Goal: Task Accomplishment & Management: Use online tool/utility

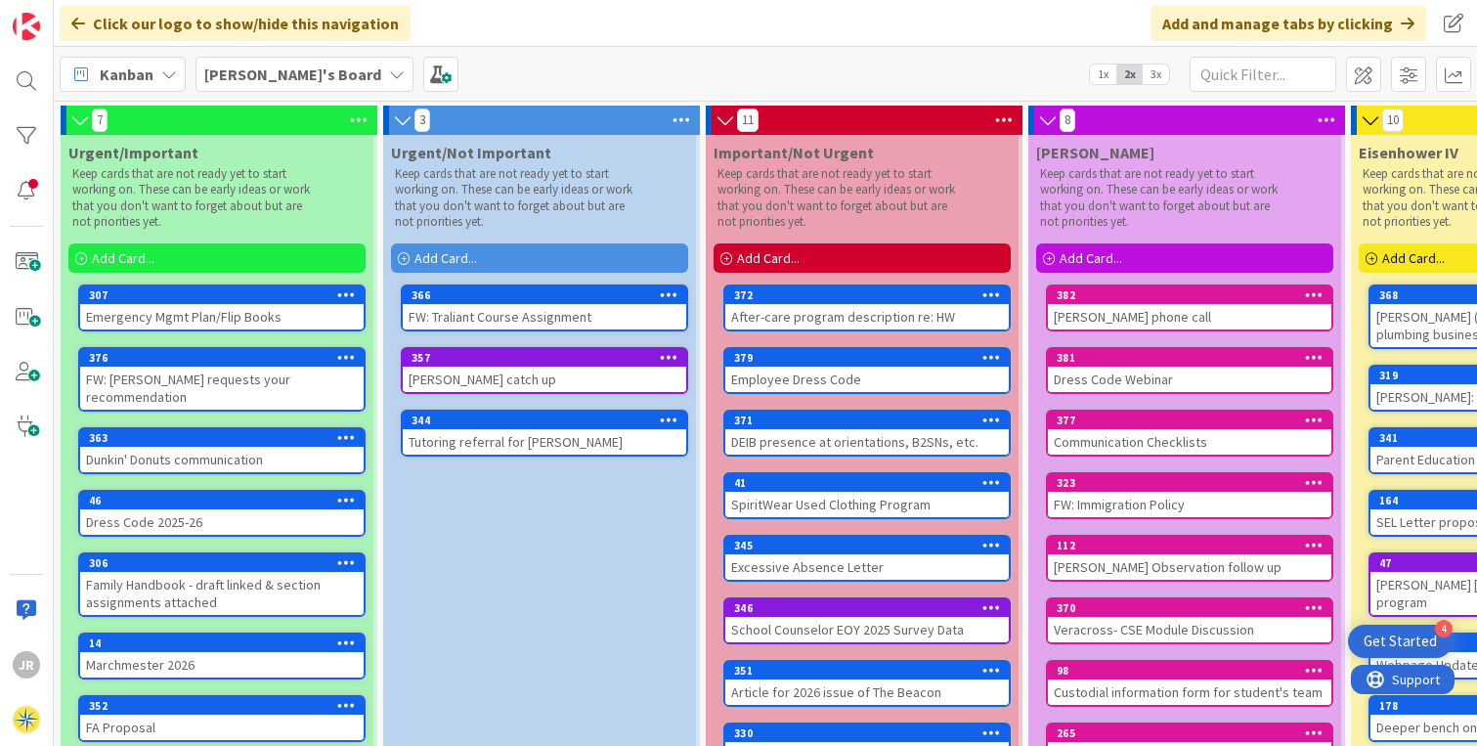
scroll to position [0, 153]
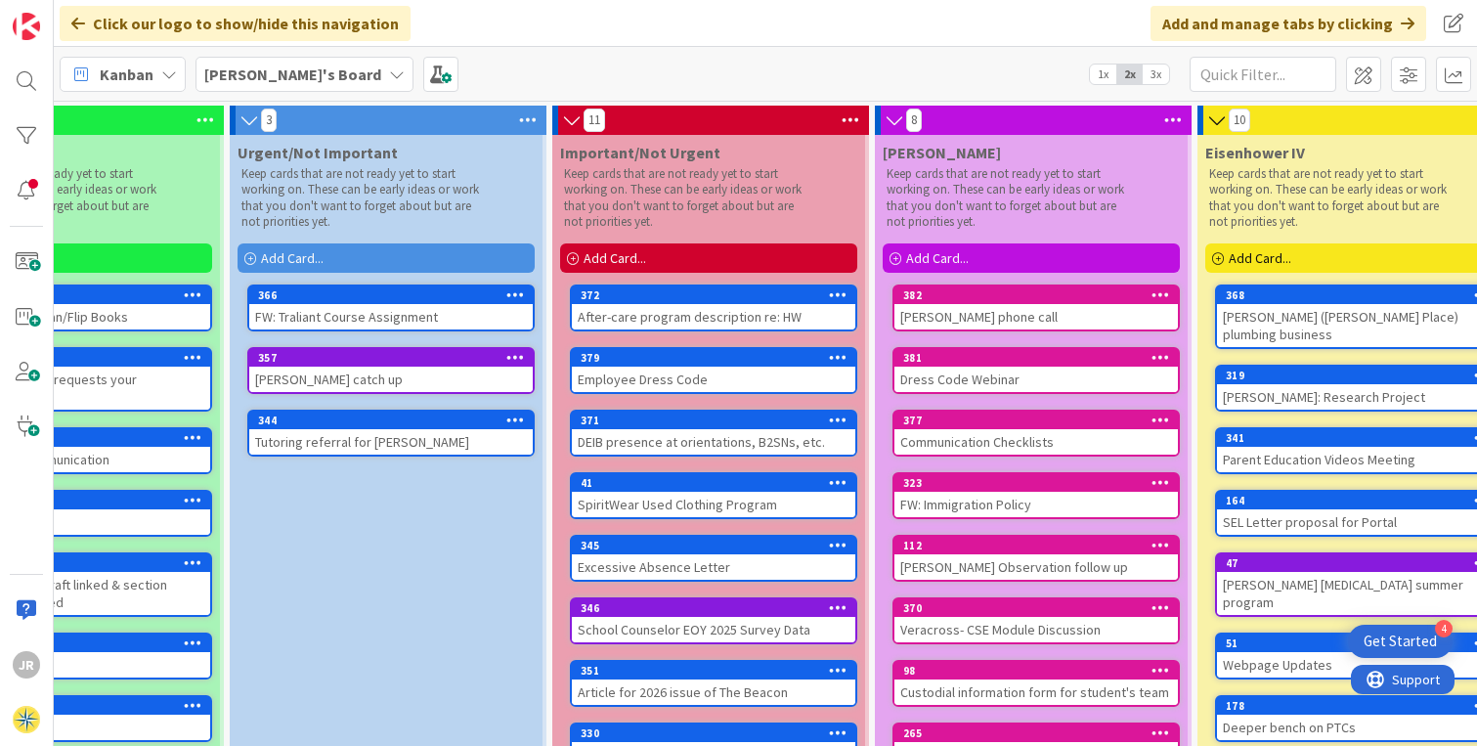
click at [1021, 257] on div "Add Card..." at bounding box center [1031, 257] width 297 height 29
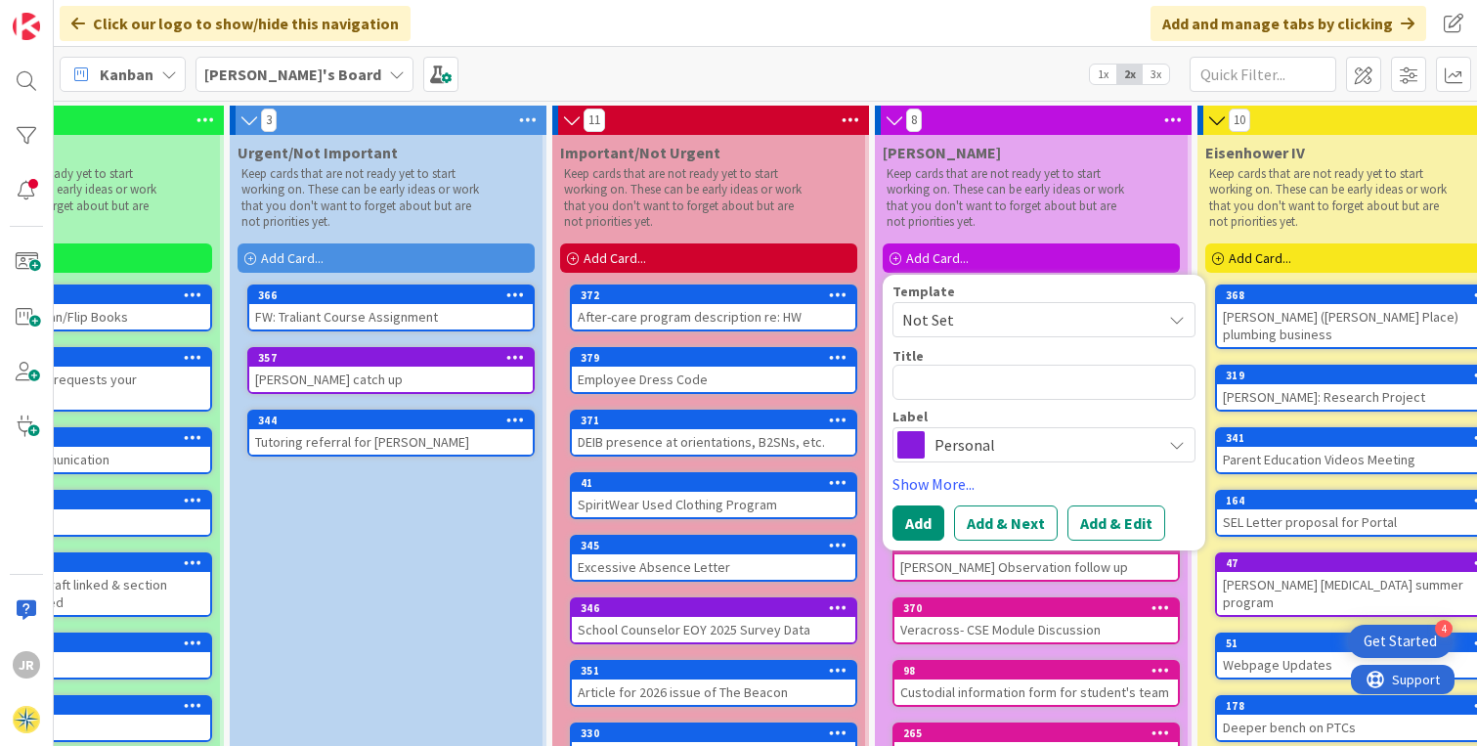
click at [979, 363] on div "Title 0 / 128" at bounding box center [1044, 356] width 303 height 18
click at [983, 384] on textarea at bounding box center [1044, 382] width 303 height 35
type textarea "B"
type textarea "x"
type textarea "Br"
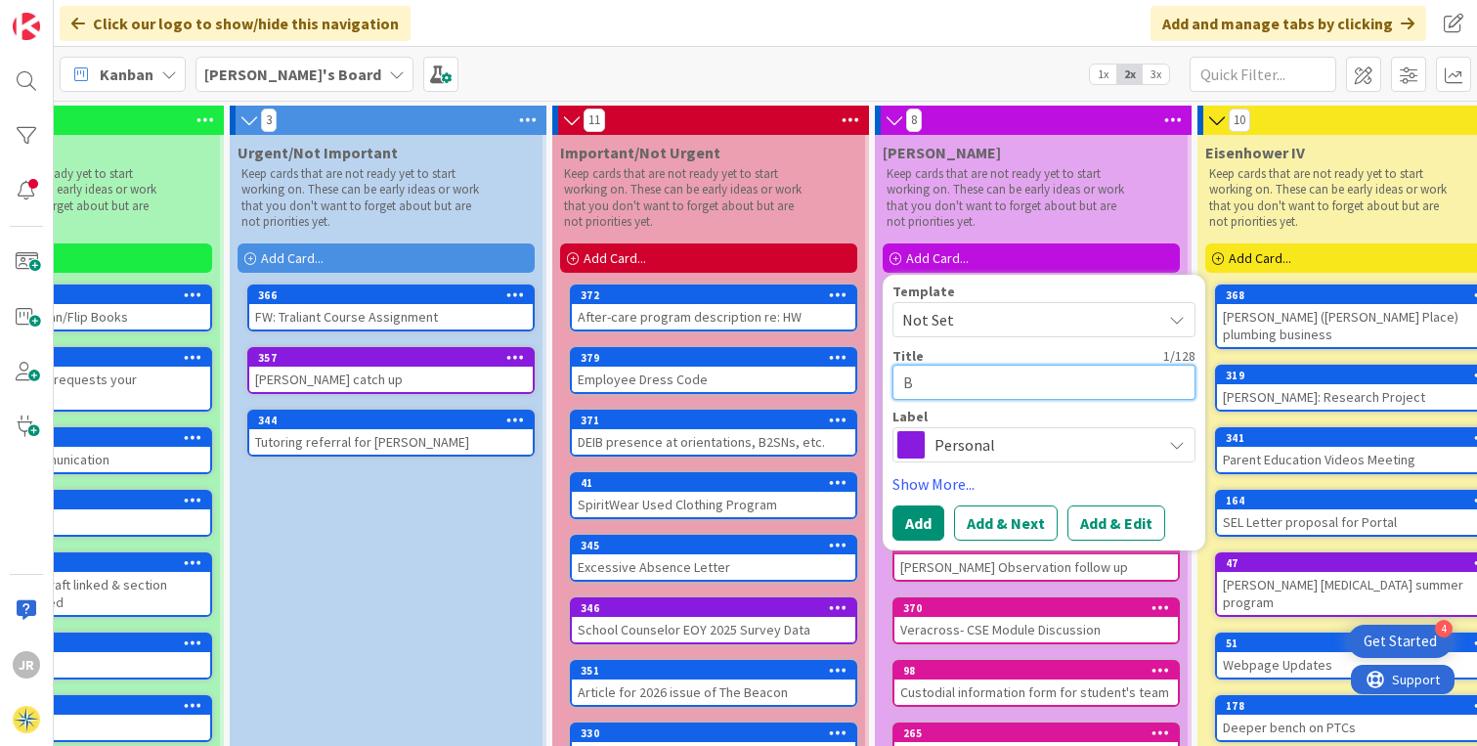
type textarea "x"
type textarea "Bri"
type textarea "x"
type textarea "Brit"
type textarea "x"
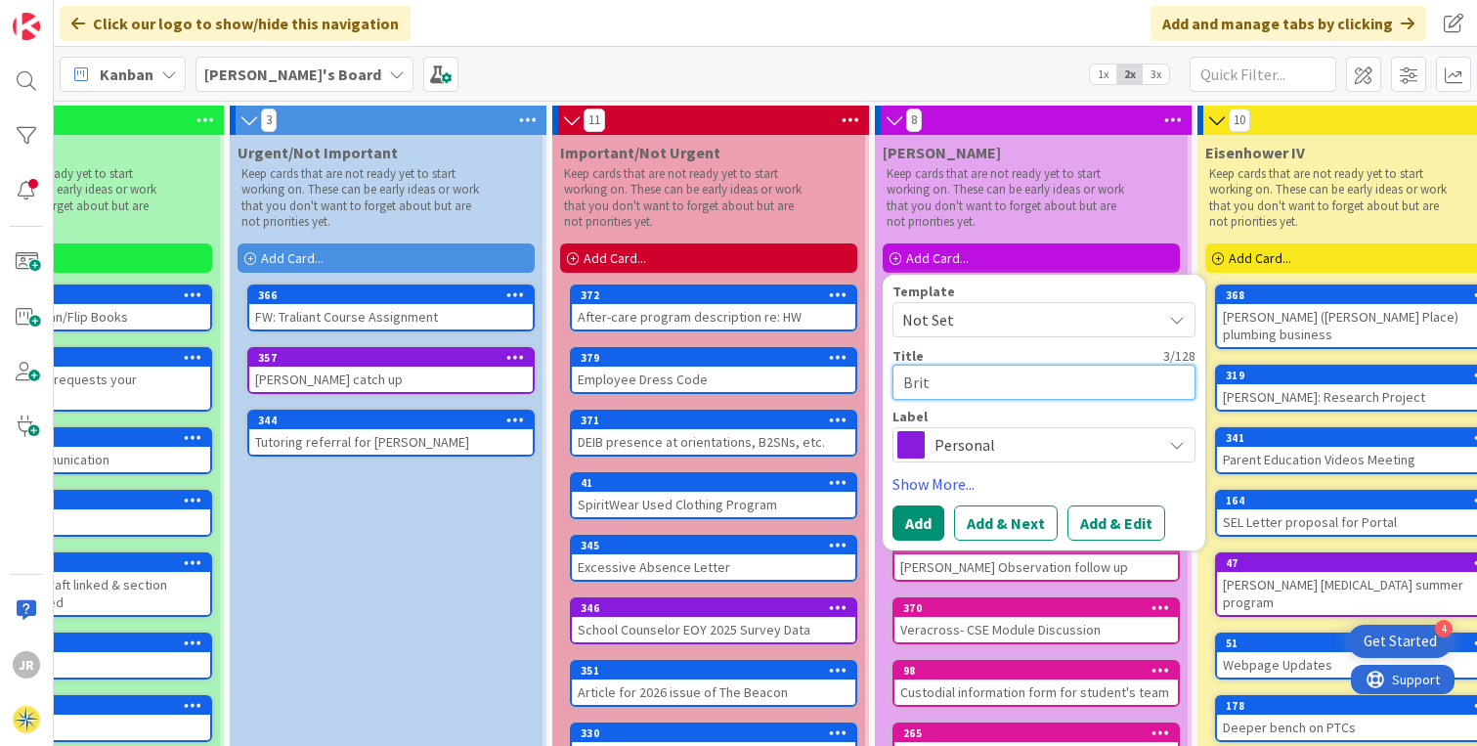
type textarea "[PERSON_NAME]"
type textarea "x"
type textarea "Brittq"
type textarea "x"
type textarea "Brittqn"
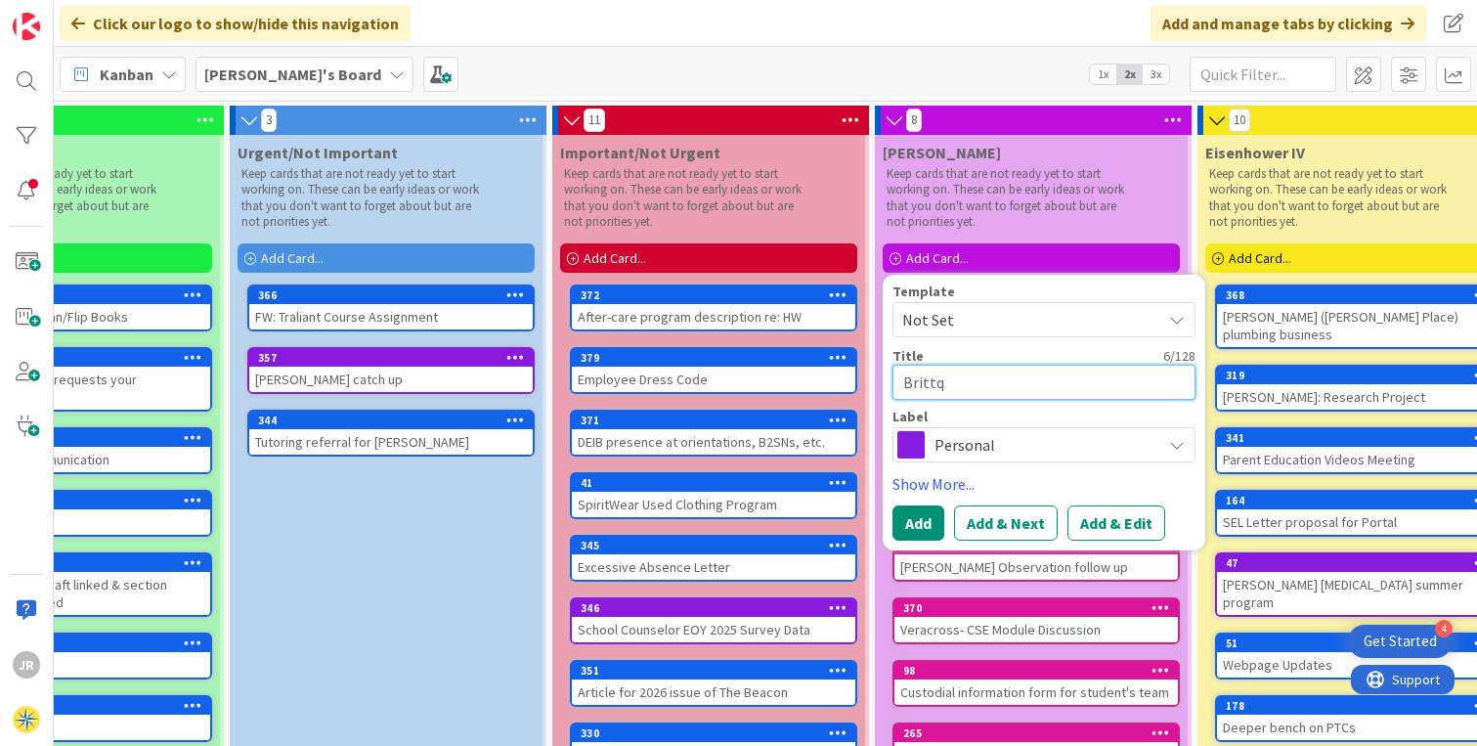
type textarea "x"
type textarea "Brittqny"
type textarea "x"
type textarea "Brittqny"
type textarea "x"
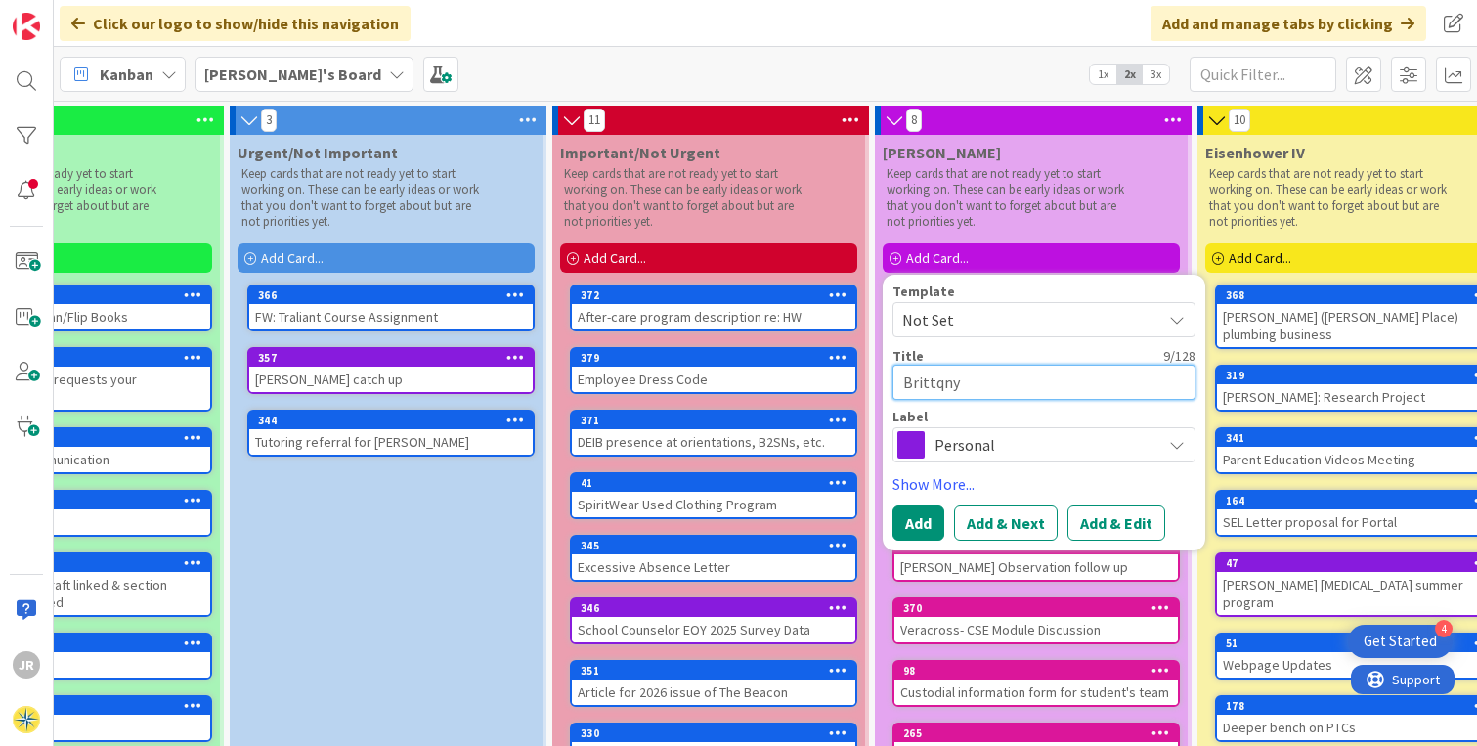
type textarea "Brittqny"
type textarea "x"
type textarea "Brittqn"
type textarea "x"
type textarea "Brittq"
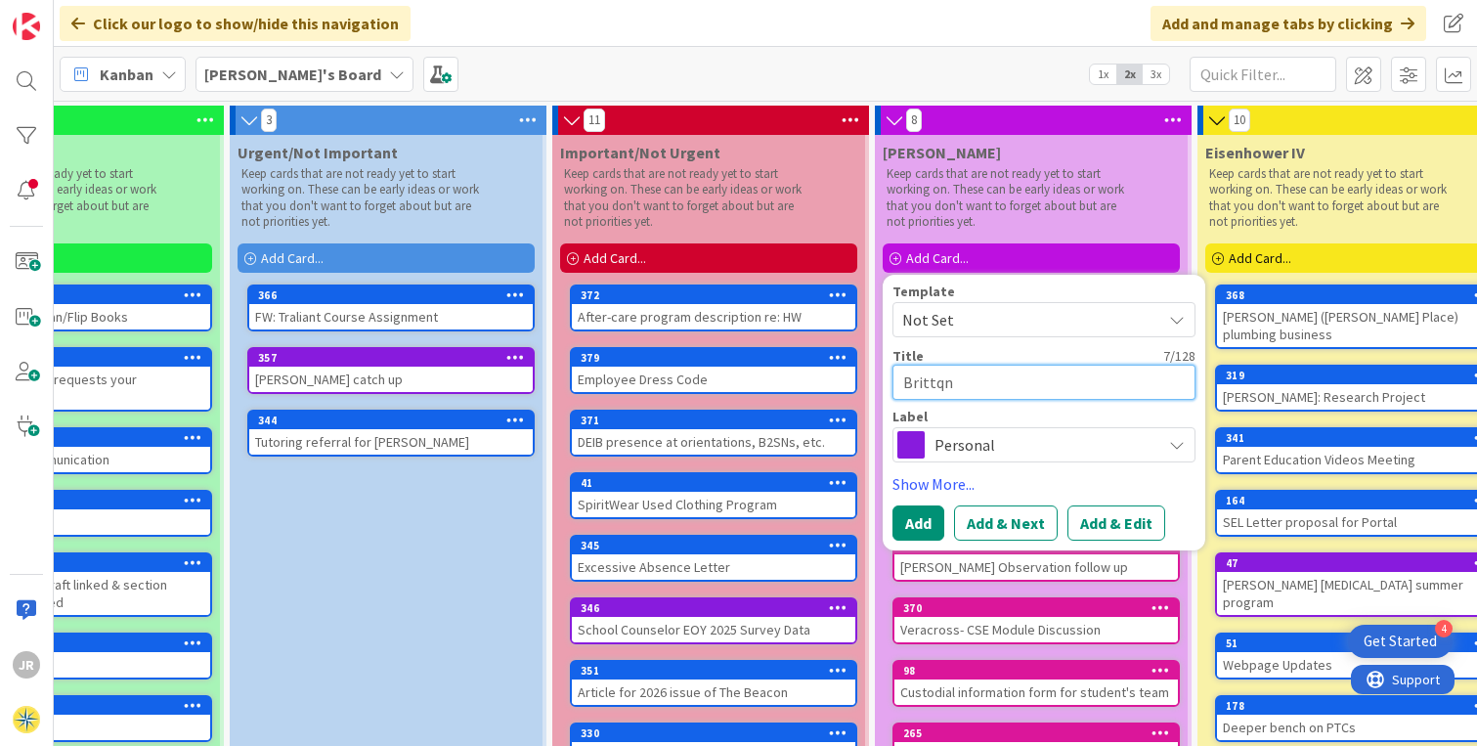
type textarea "x"
type textarea "[PERSON_NAME]"
type textarea "x"
type textarea "Britta"
type textarea "x"
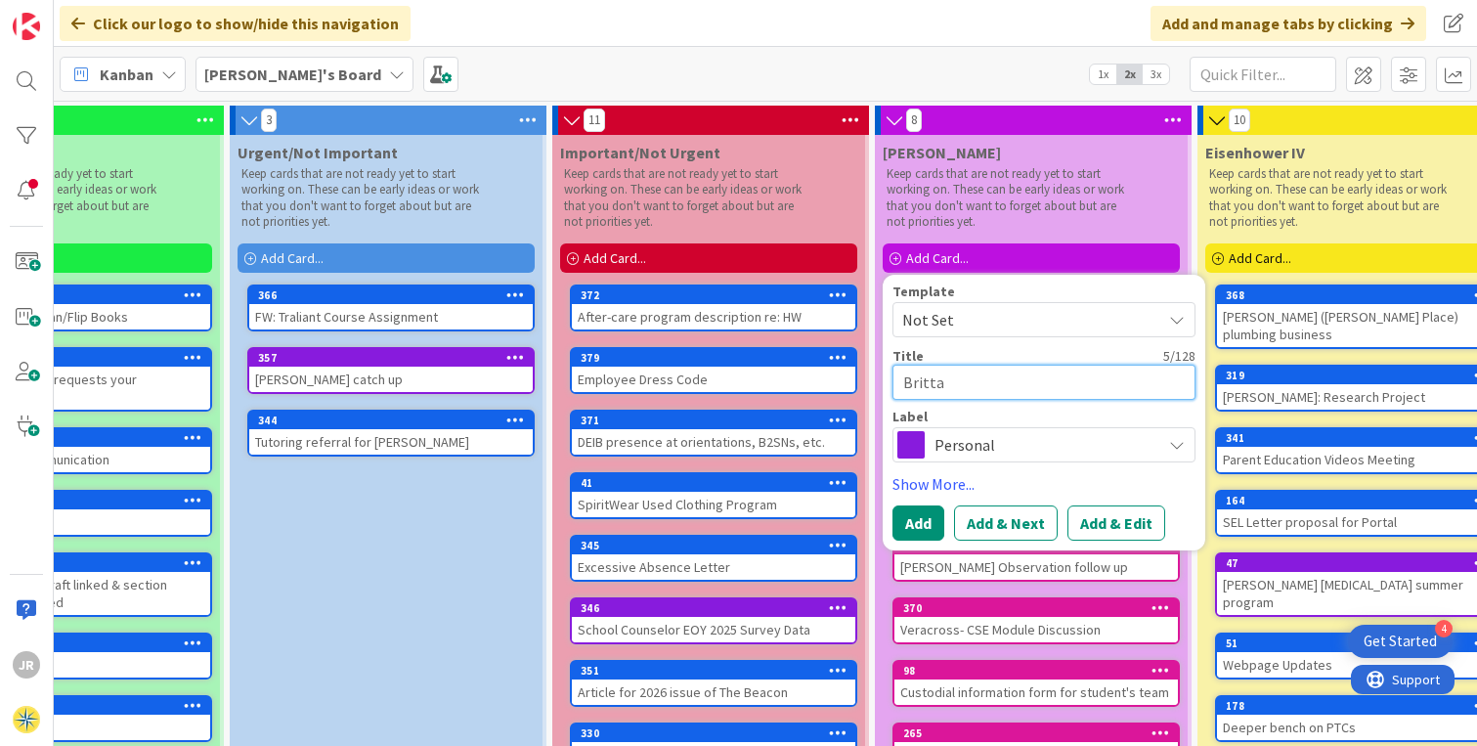
type textarea "Brittan"
type textarea "x"
type textarea "Brittant"
type textarea "x"
type textarea "Brittant"
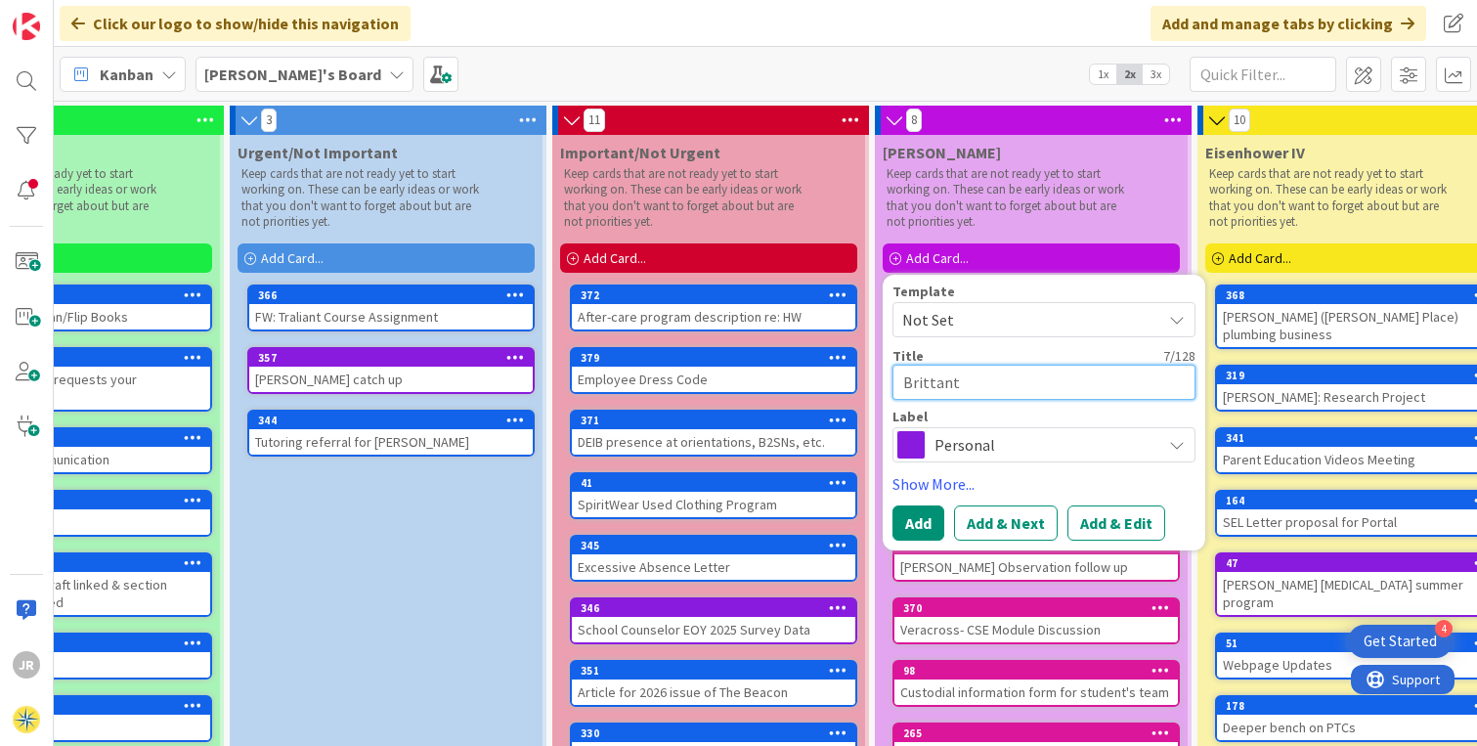
type textarea "x"
type textarea "Brittant"
type textarea "x"
type textarea "Brittan"
type textarea "x"
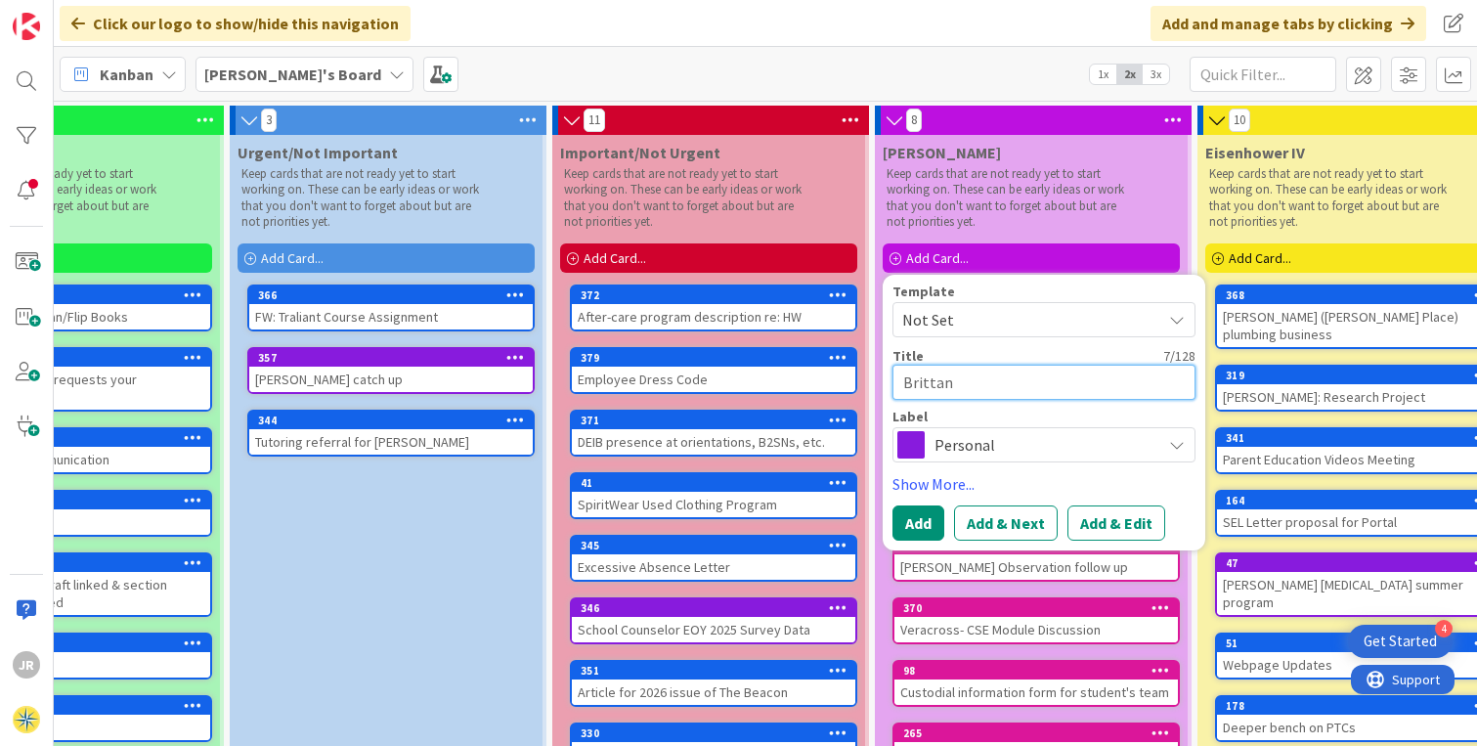
type textarea "[PERSON_NAME]"
type textarea "x"
type textarea "[PERSON_NAME]"
type textarea "x"
type textarea "[PERSON_NAME]"
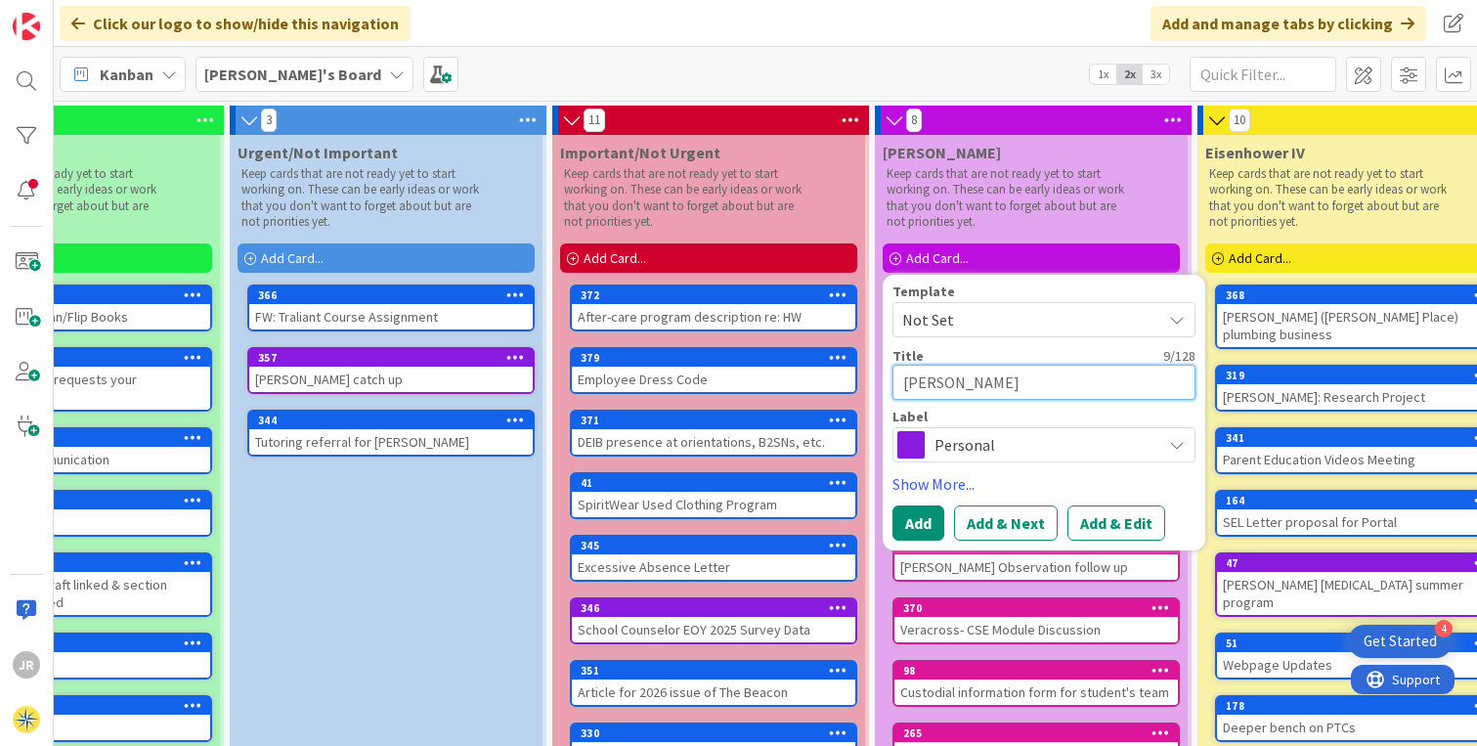
type textarea "x"
type textarea "[PERSON_NAME]"
type textarea "x"
type textarea "[PERSON_NAME]"
type textarea "x"
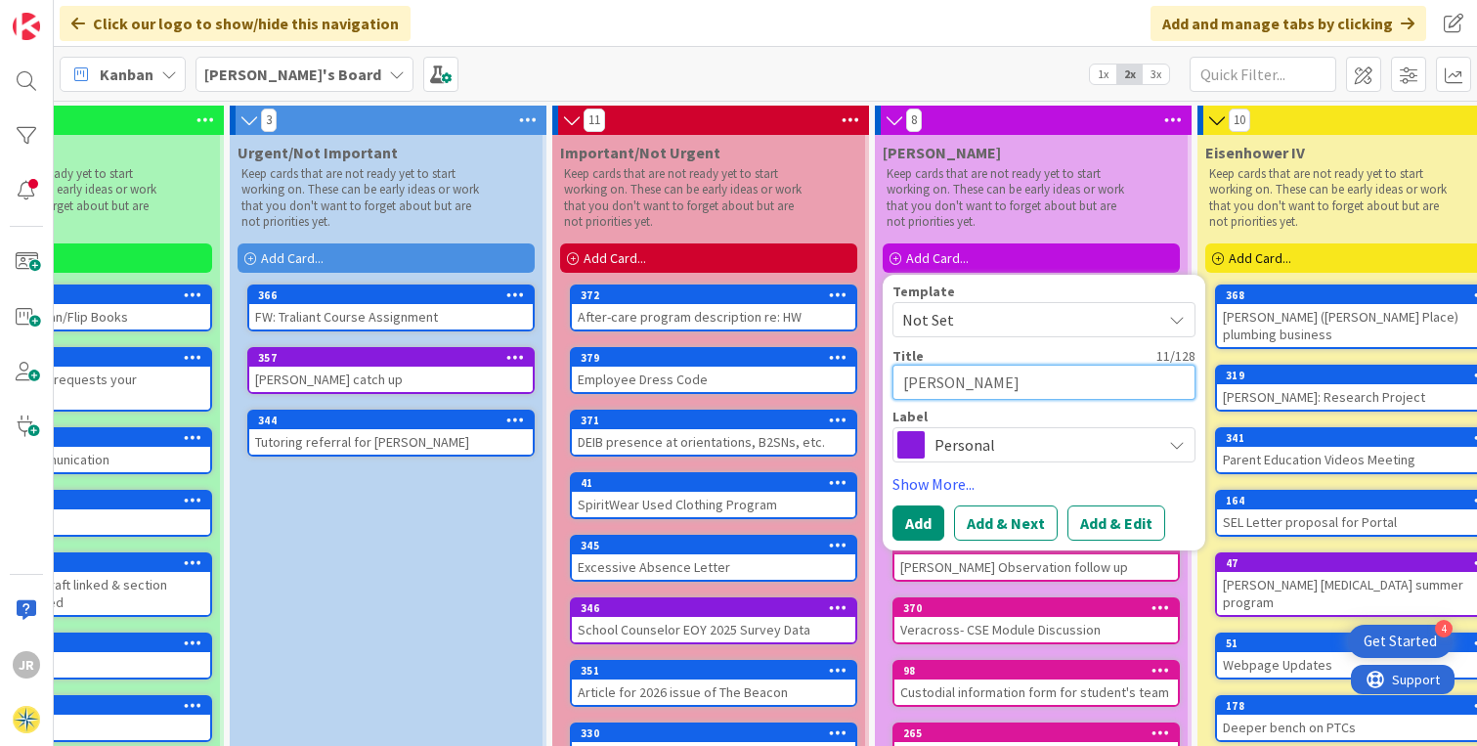
type textarea "[PERSON_NAME]"
type textarea "x"
type textarea "[PERSON_NAME]"
type textarea "x"
type textarea "[PERSON_NAME]"
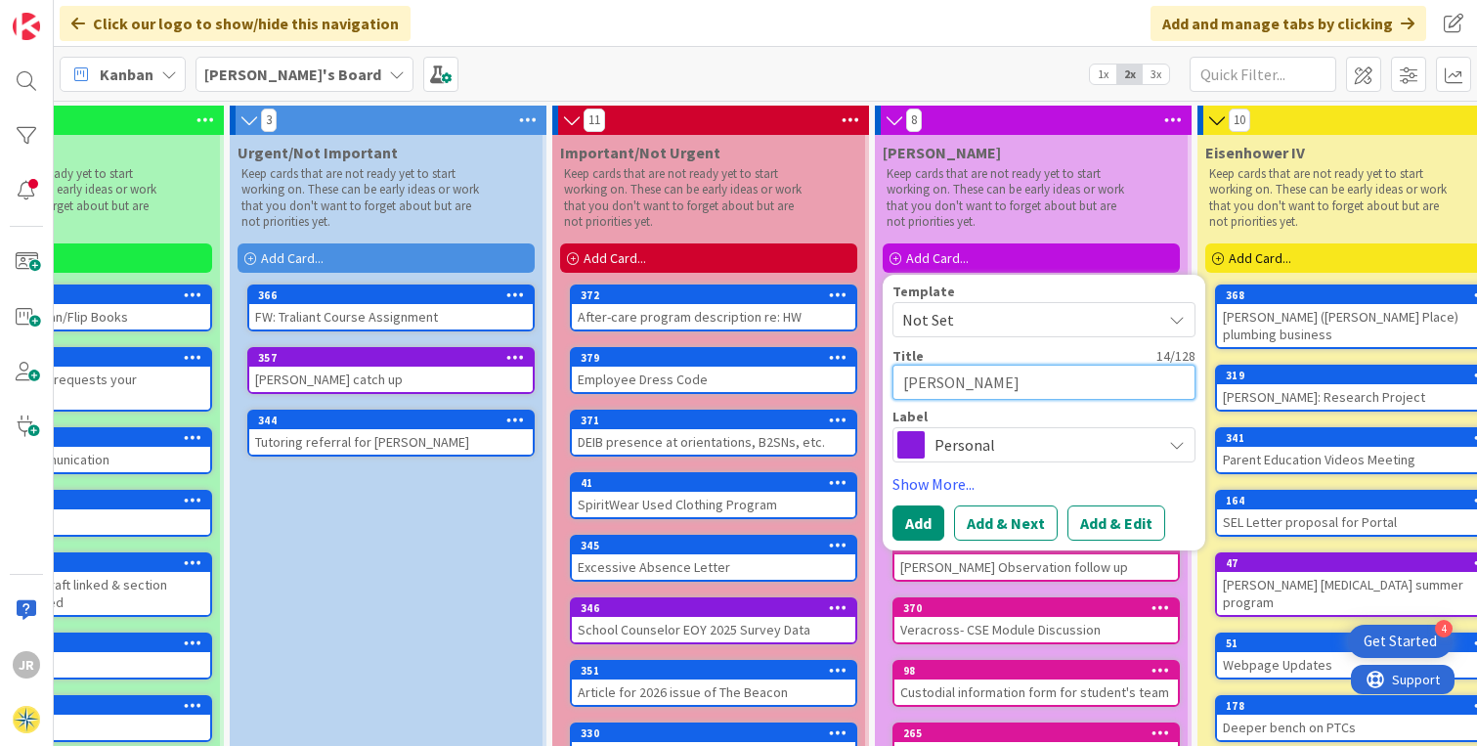
type textarea "x"
type textarea "[PERSON_NAME] Z"
type textarea "x"
type textarea "[PERSON_NAME] Zo"
type textarea "x"
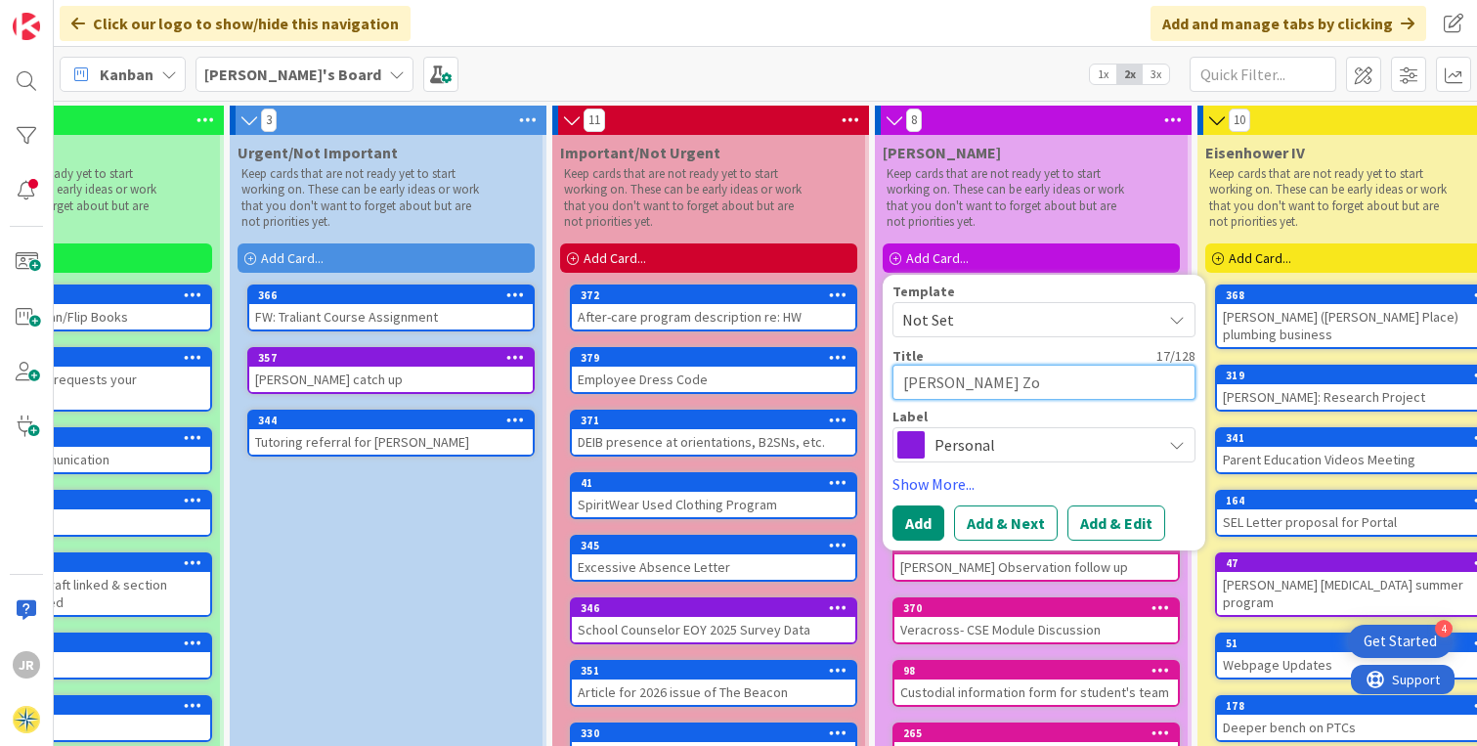
type textarea "[PERSON_NAME] Zoo"
type textarea "x"
type textarea "[PERSON_NAME] Zoom"
type textarea "x"
type textarea "[PERSON_NAME] Zoom"
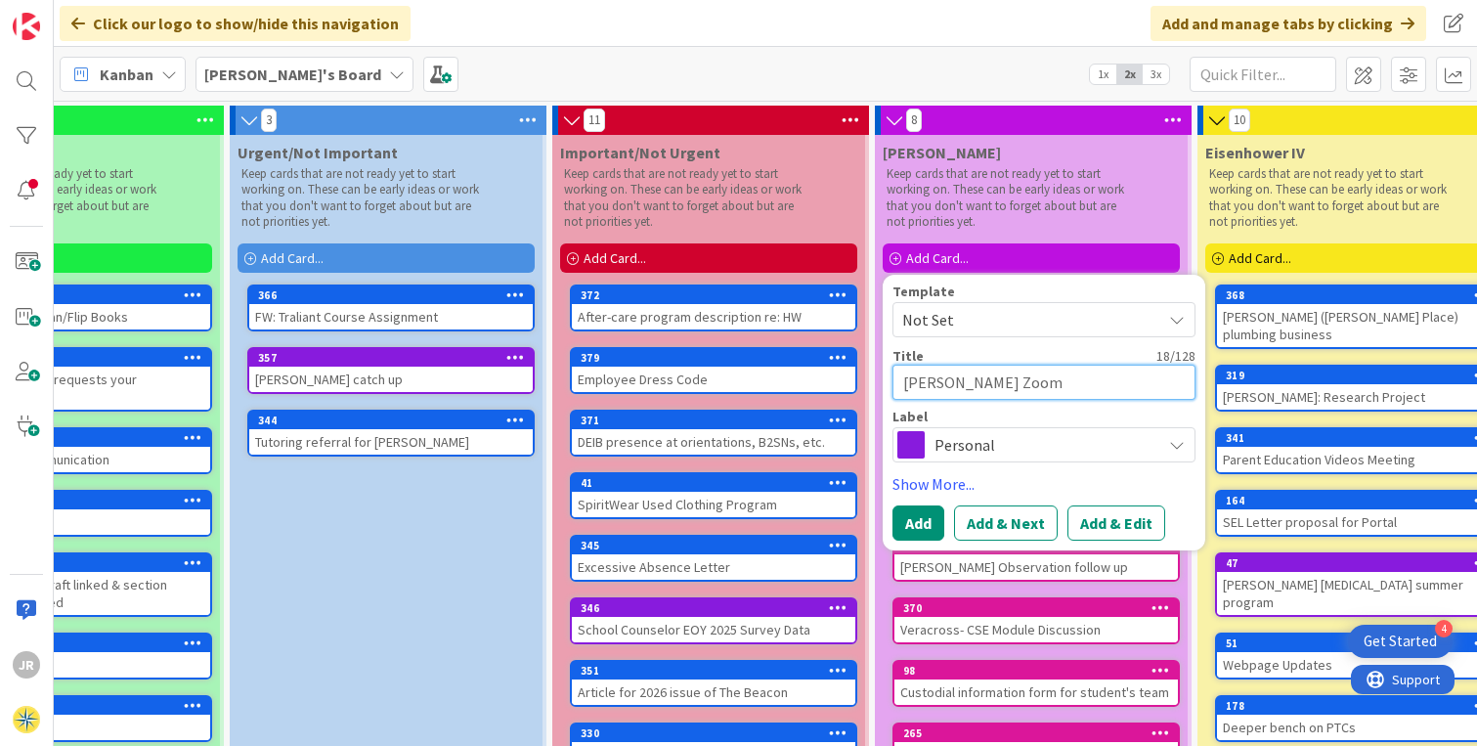
type textarea "x"
type textarea "[PERSON_NAME] Zoom c"
type textarea "x"
type textarea "[PERSON_NAME] Zoom ca"
type textarea "x"
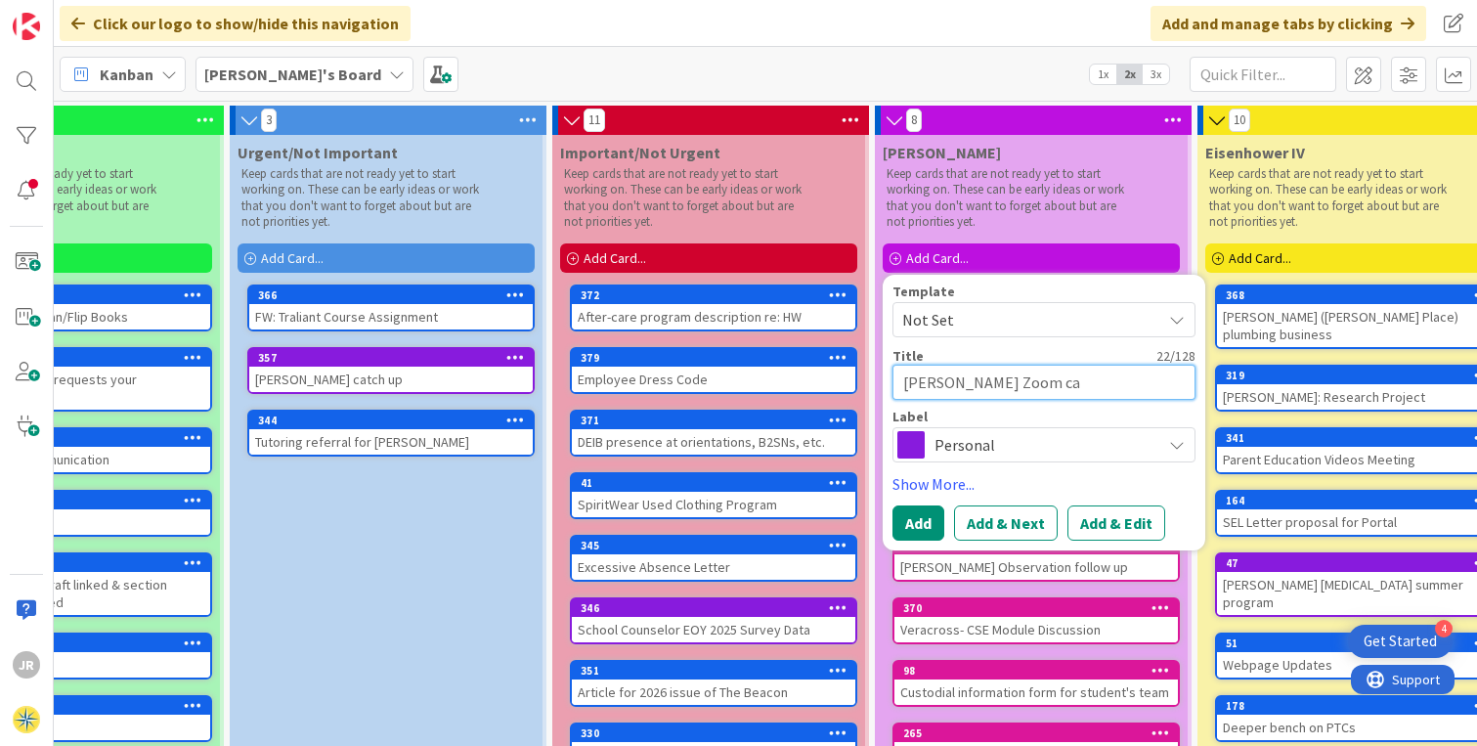
type textarea "[PERSON_NAME] Zoom cal"
type textarea "x"
type textarea "[PERSON_NAME] Zoom call"
type textarea "x"
type textarea "[PERSON_NAME] Zoom call"
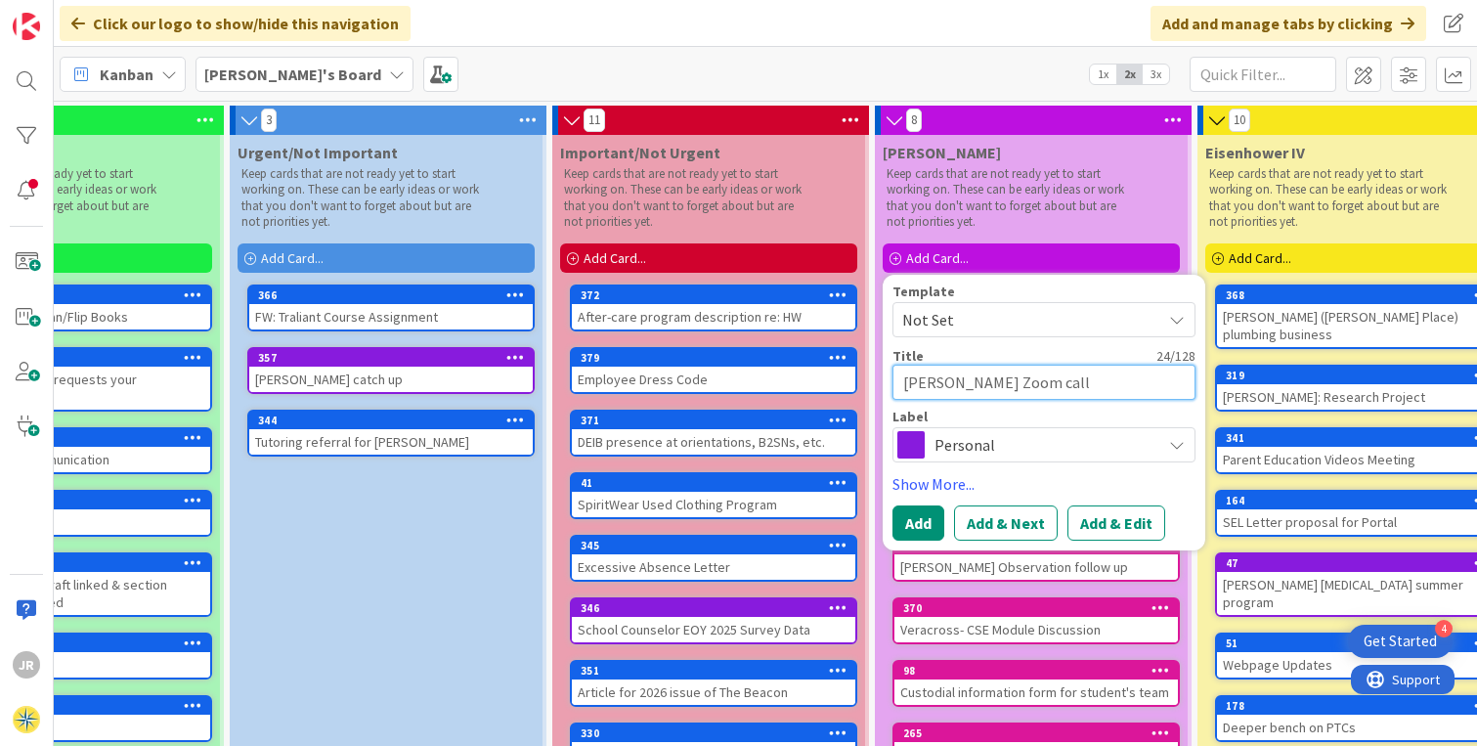
type textarea "x"
type textarea "[PERSON_NAME] Zoom call w"
type textarea "x"
type textarea "[PERSON_NAME] Zoom call wi"
type textarea "x"
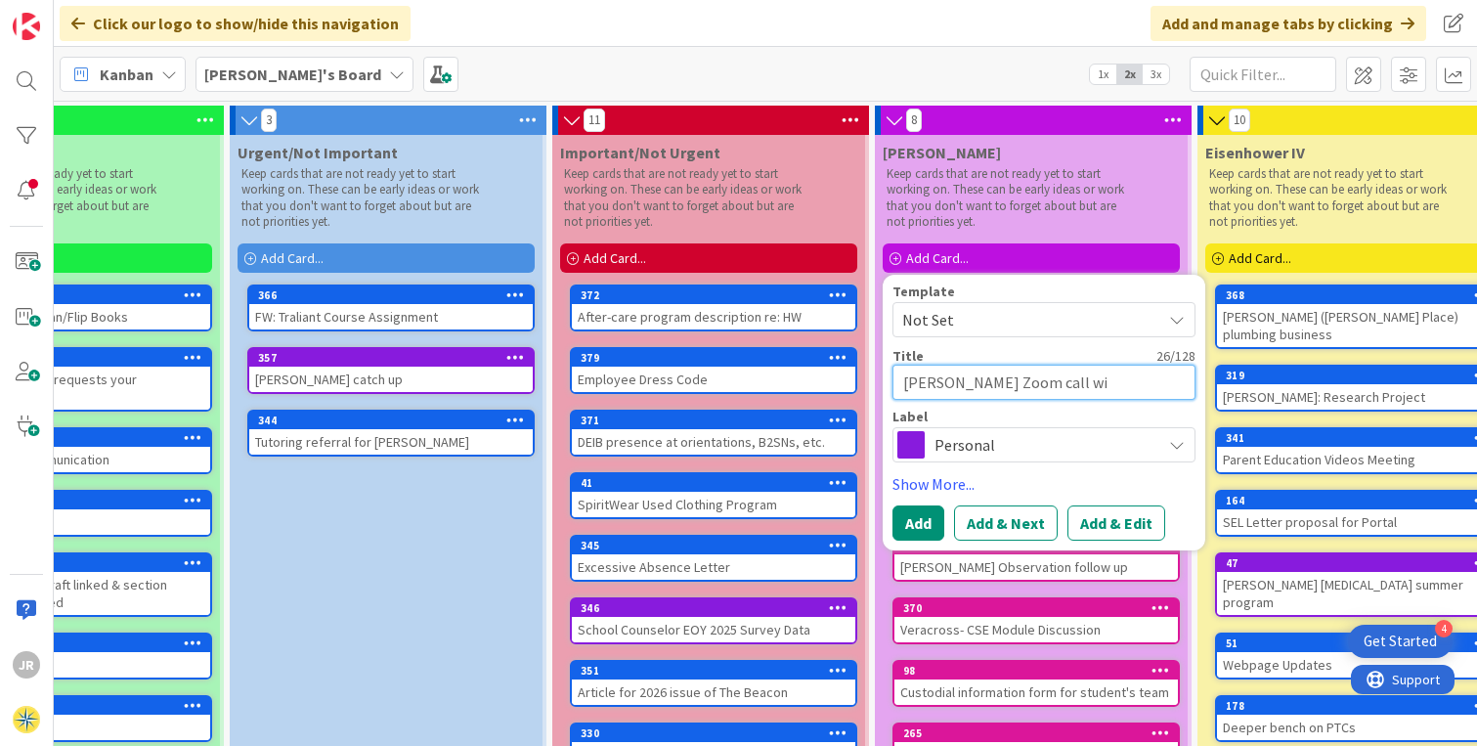
type textarea "[PERSON_NAME] Zoom call wit"
type textarea "x"
type textarea "[PERSON_NAME] Zoom call with"
type textarea "x"
type textarea "[PERSON_NAME] Zoom call with"
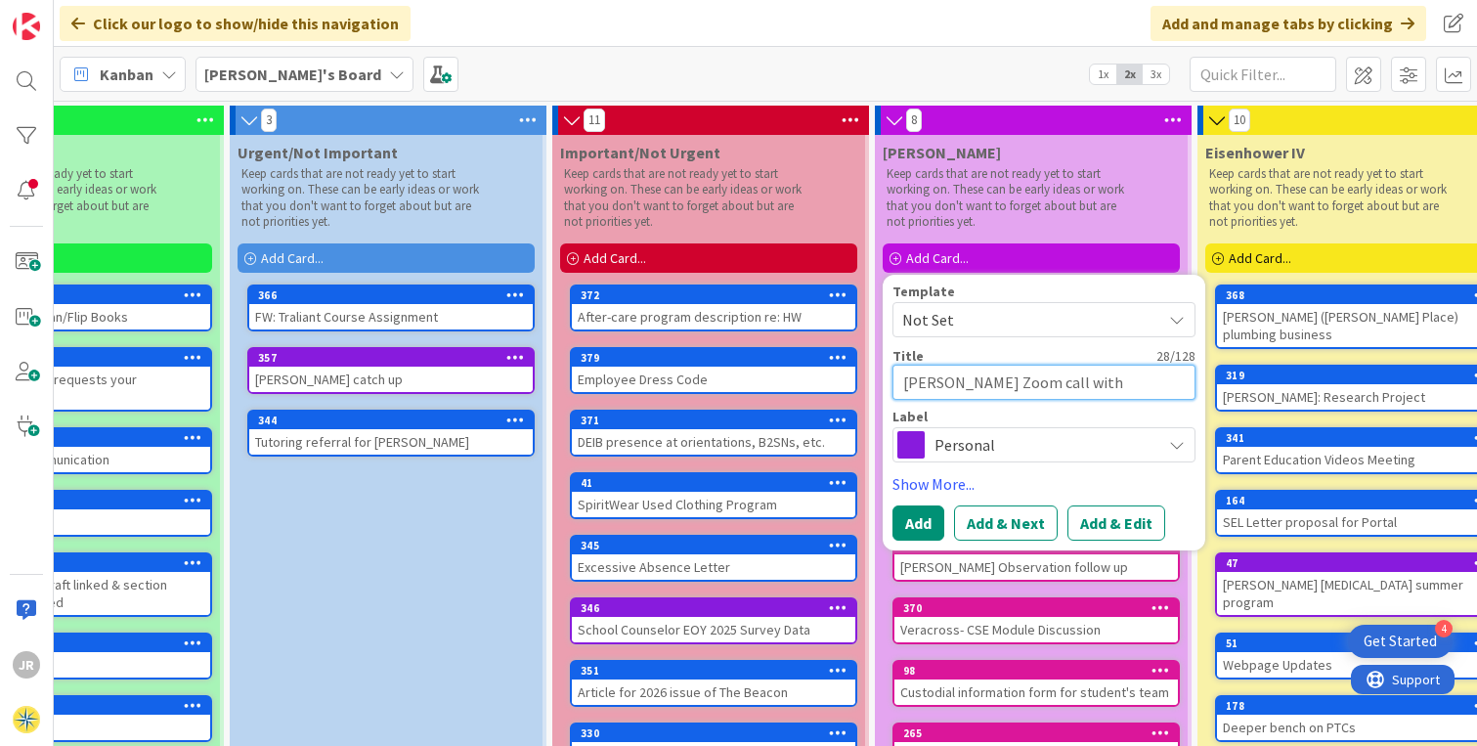
type textarea "x"
type textarea "[PERSON_NAME] Zoom call with R"
type textarea "x"
type textarea "[PERSON_NAME] Zoom call with Ro"
type textarea "x"
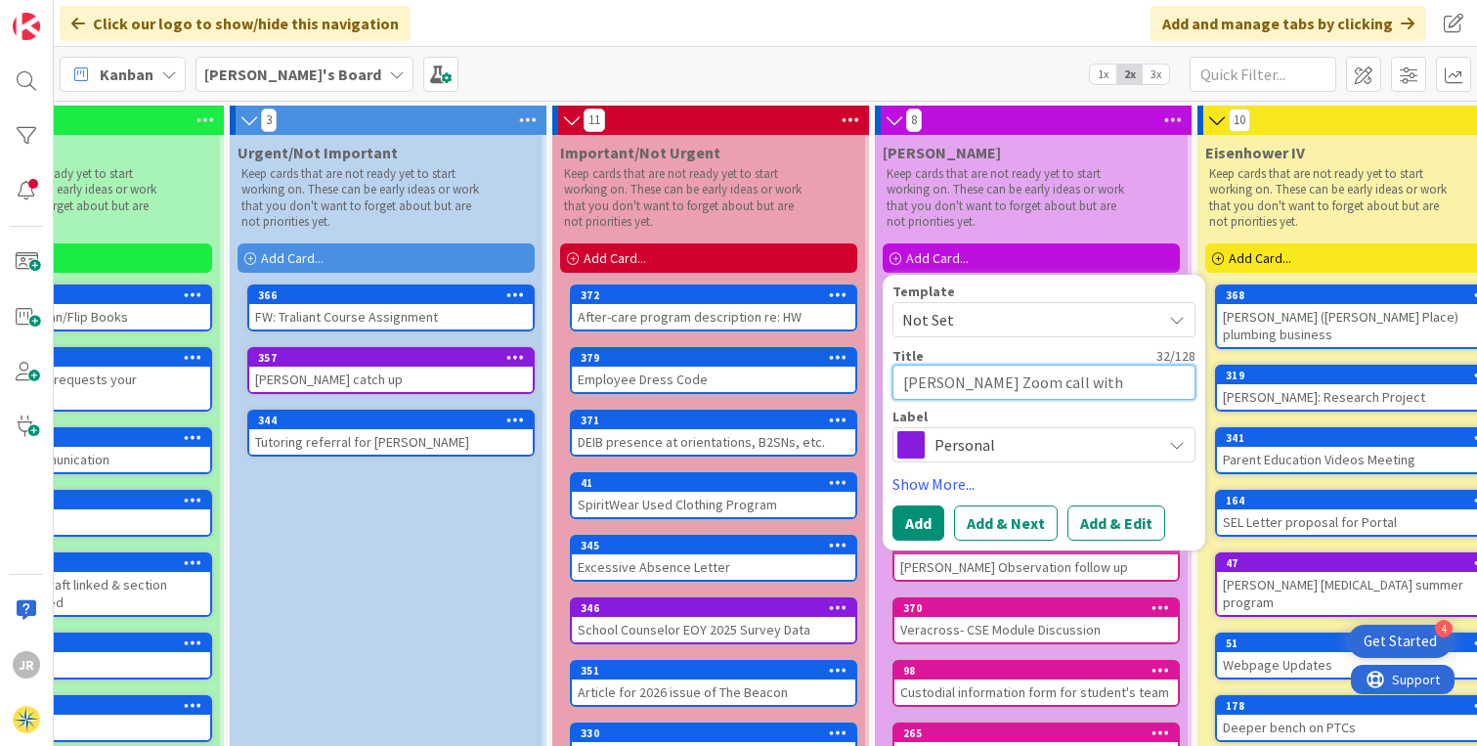
type textarea "[PERSON_NAME] Zoom call with Rom,"
type textarea "x"
type textarea "[PERSON_NAME] Zoom call with Rom,i"
type textarea "x"
type textarea "[PERSON_NAME] Zoom call with Rom,in"
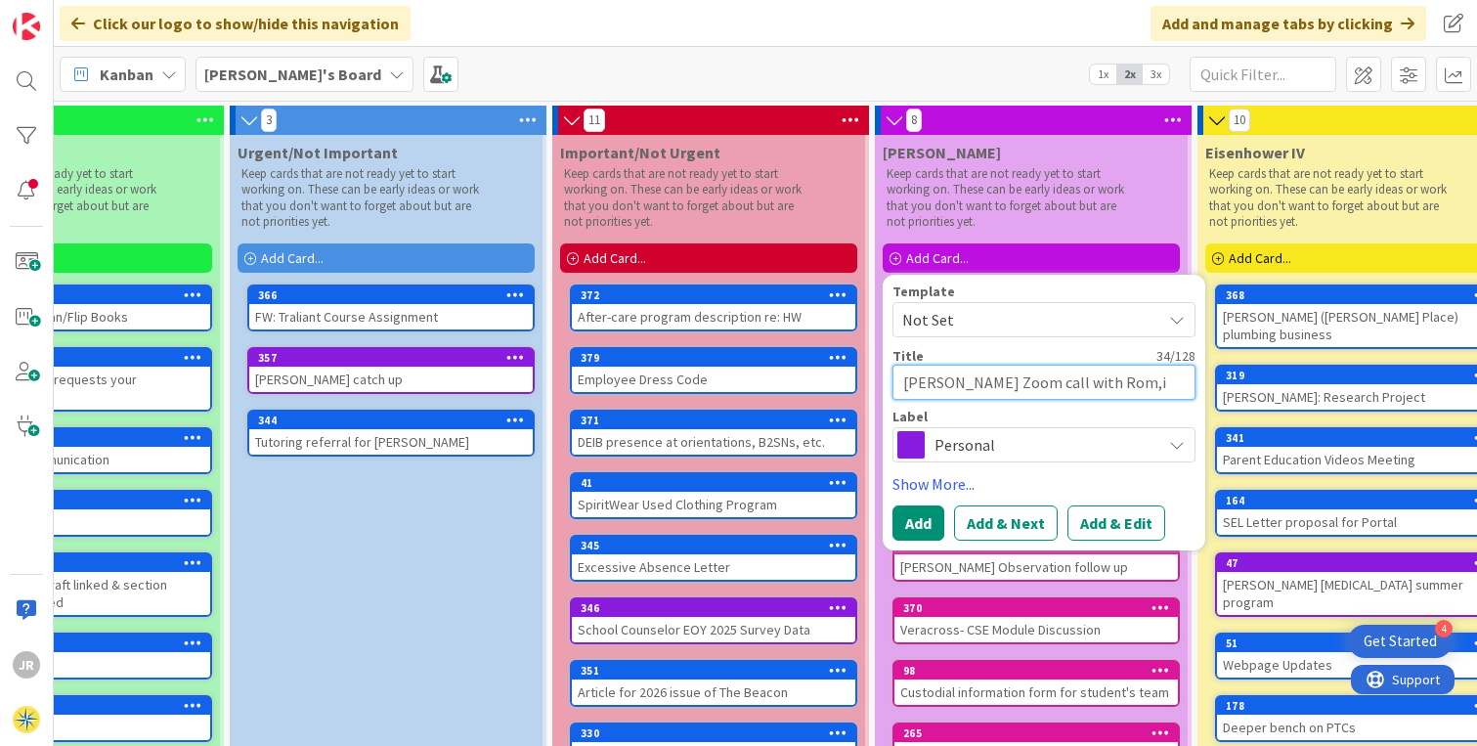
type textarea "x"
type textarea "[PERSON_NAME] Zoom call with Rom,ina"
type textarea "x"
type textarea "[PERSON_NAME] Zoom call with Rom,in"
type textarea "x"
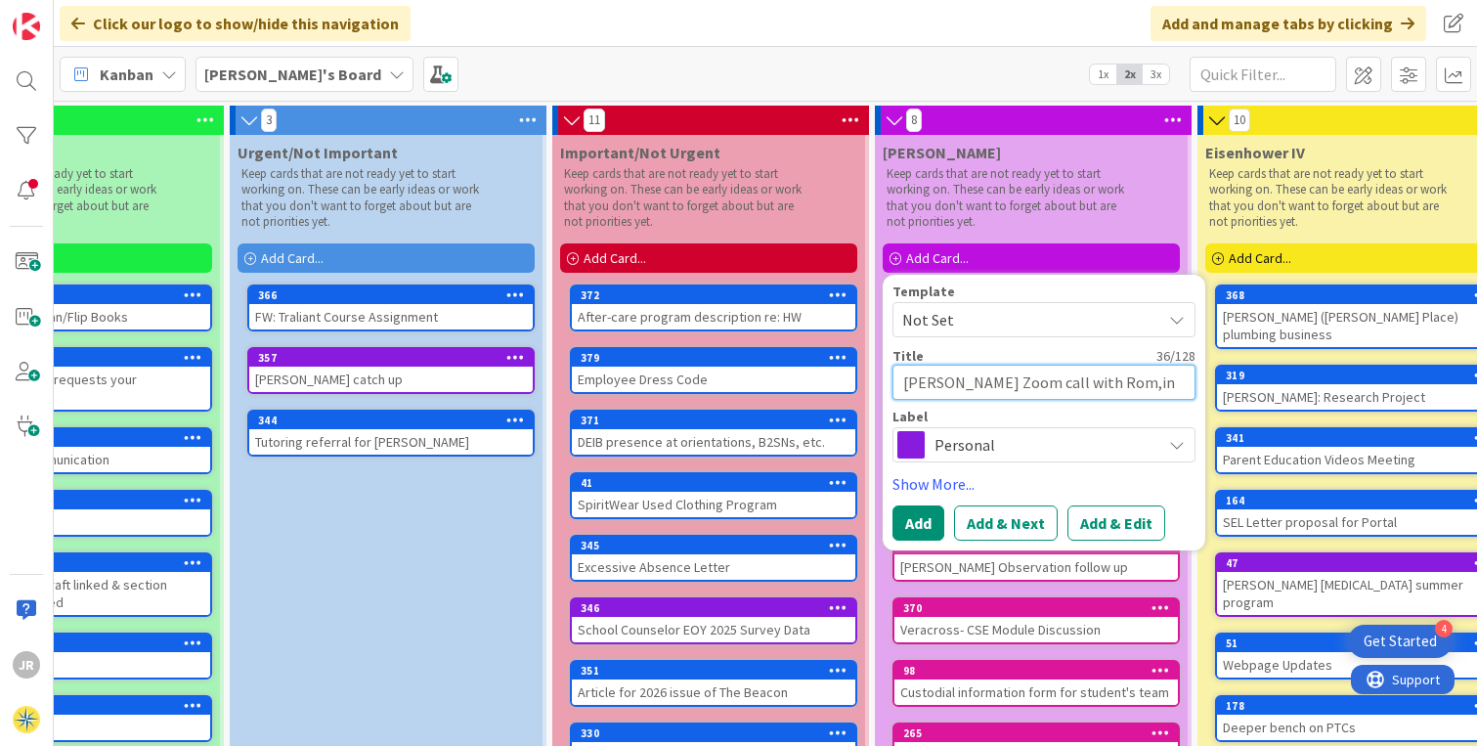
type textarea "[PERSON_NAME] Zoom call with Rom,i"
type textarea "x"
type textarea "[PERSON_NAME] Zoom call with Rom,"
type textarea "x"
type textarea "[PERSON_NAME] Zoom call with [PERSON_NAME]"
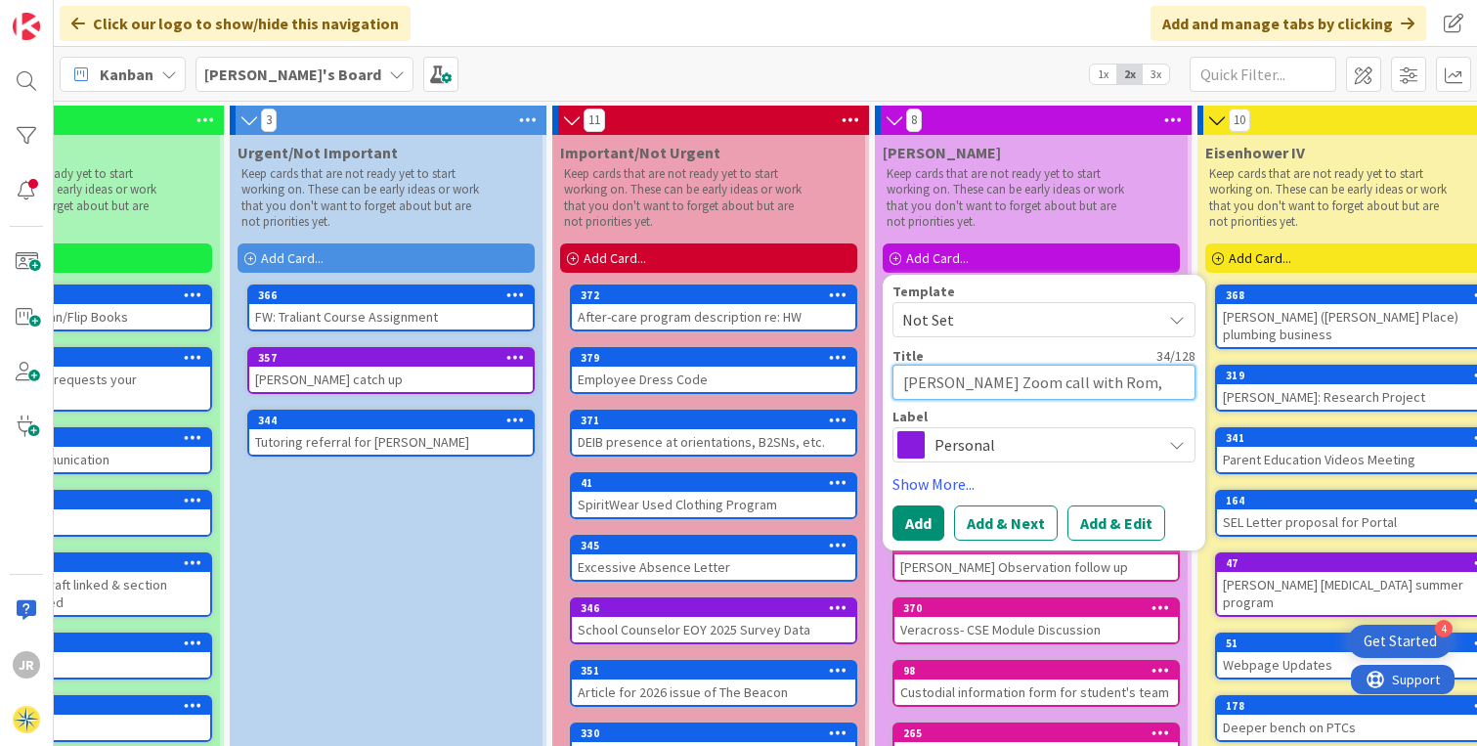
type textarea "x"
type textarea "[PERSON_NAME] Zoom call with [PERSON_NAME]"
type textarea "x"
type textarea "[PERSON_NAME] Zoom call with [PERSON_NAME]"
type textarea "x"
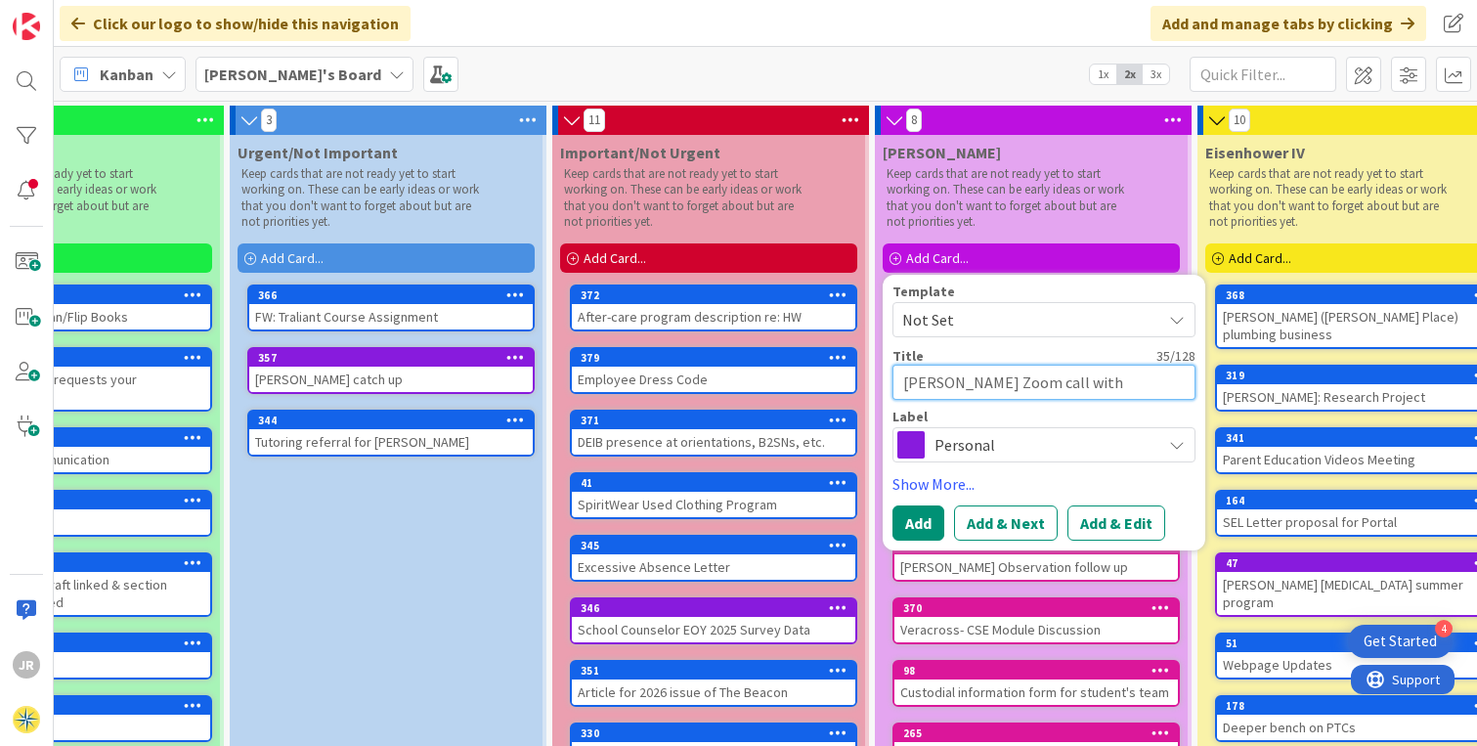
type textarea "[PERSON_NAME] Zoom call with [PERSON_NAME]"
type textarea "x"
type textarea "[PERSON_NAME] Zoom call with [PERSON_NAME]"
click at [1097, 456] on span "Personal" at bounding box center [1043, 444] width 217 height 27
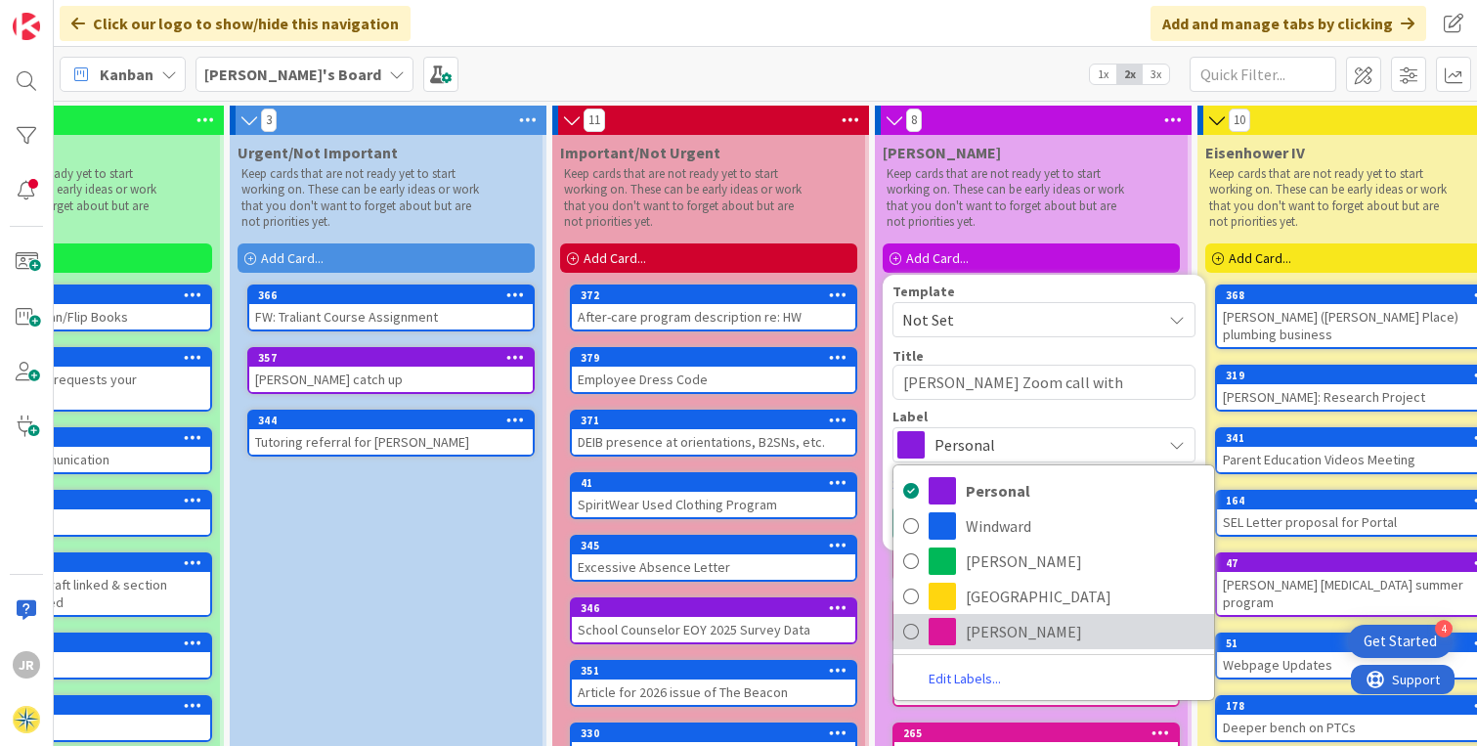
click at [1010, 629] on span "[PERSON_NAME]" at bounding box center [1085, 631] width 239 height 29
type textarea "x"
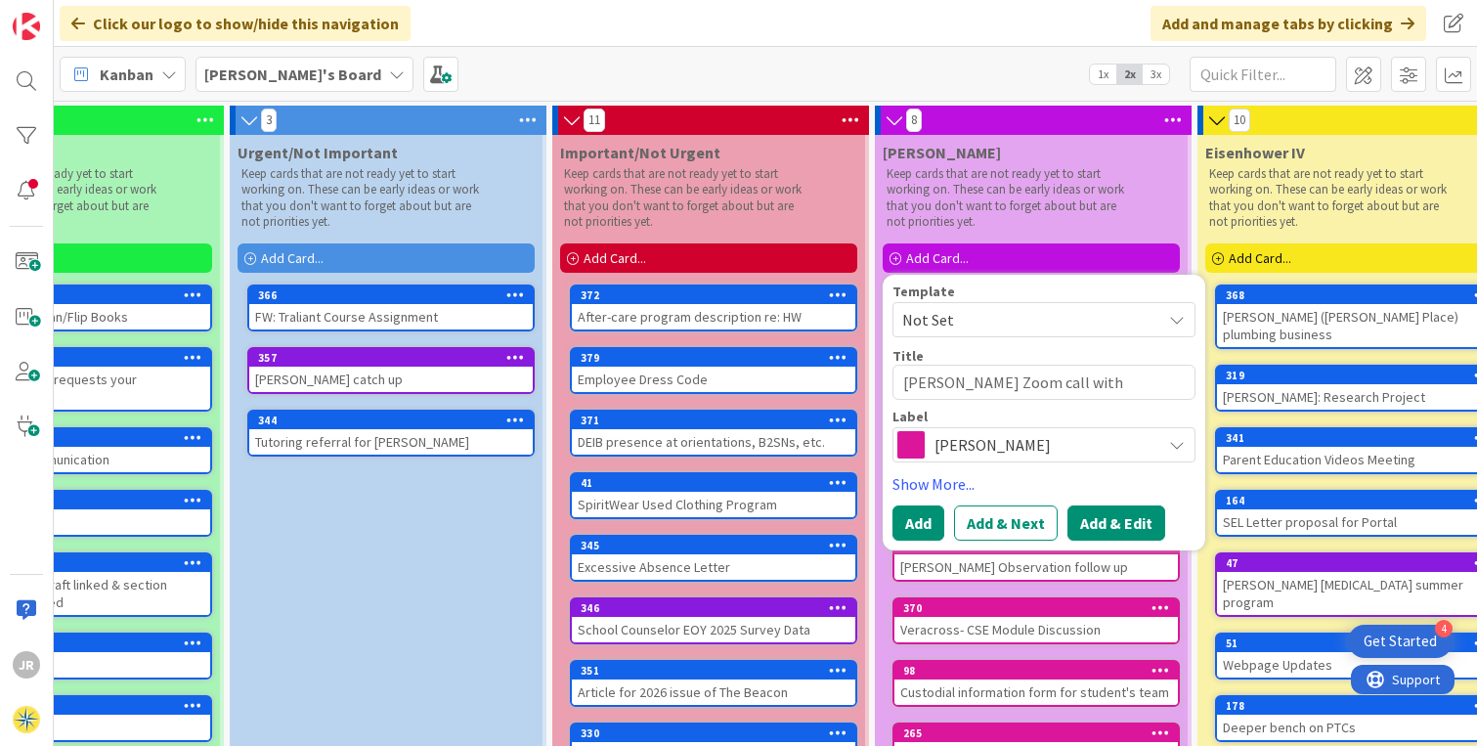
click at [1108, 514] on button "Add & Edit" at bounding box center [1117, 522] width 98 height 35
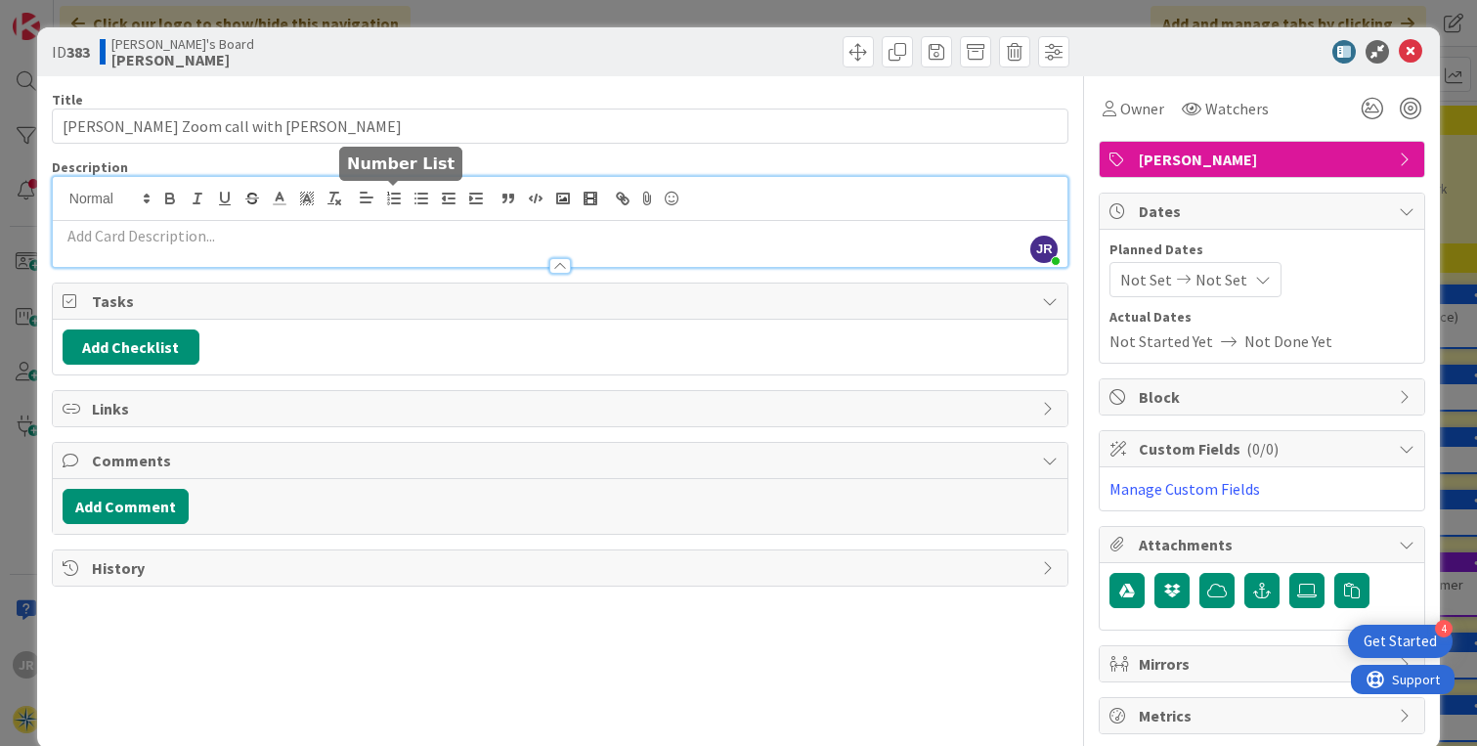
click at [404, 202] on div "JR [PERSON_NAME] just joined" at bounding box center [560, 222] width 1015 height 90
